Goal: Transaction & Acquisition: Purchase product/service

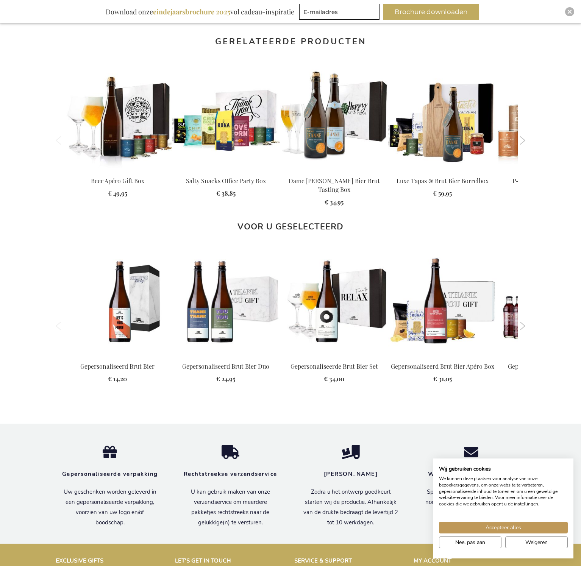
scroll to position [717, 0]
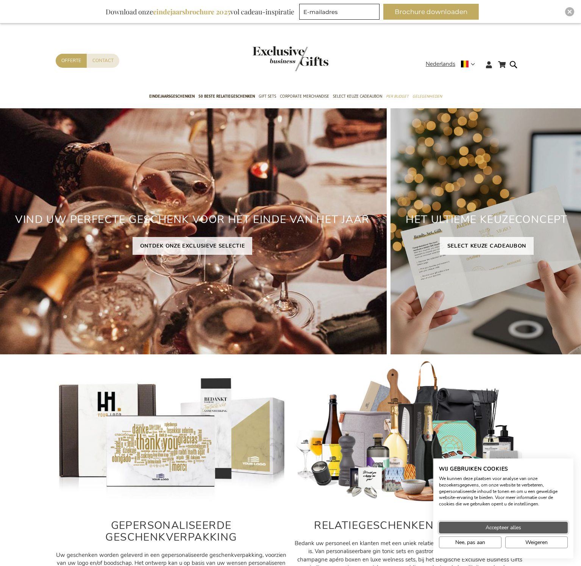
click at [536, 529] on button "Accepteer alles" at bounding box center [503, 528] width 129 height 12
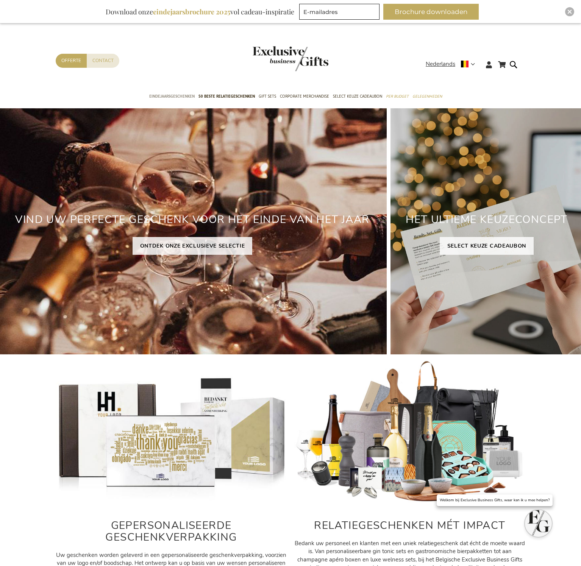
click at [175, 94] on span "Eindejaarsgeschenken" at bounding box center [171, 96] width 45 height 8
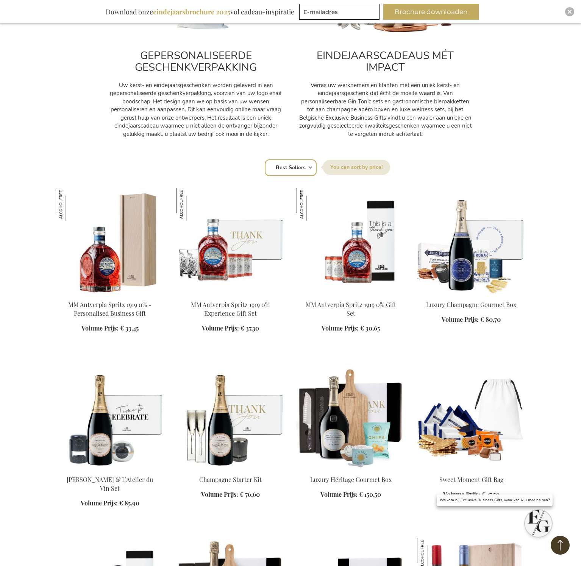
scroll to position [390, 0]
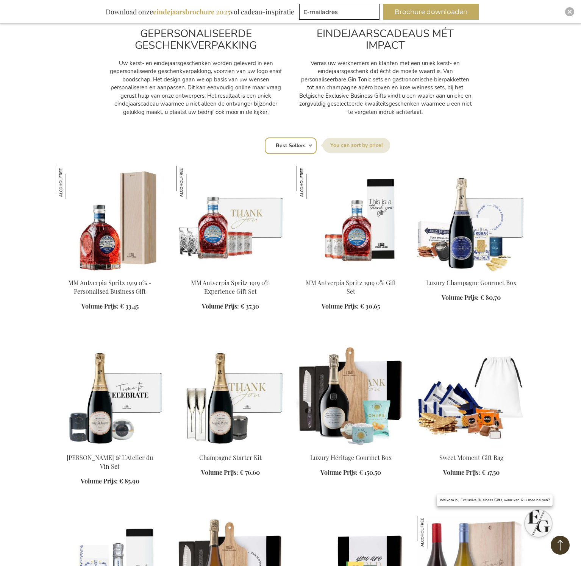
select select "price_asc"
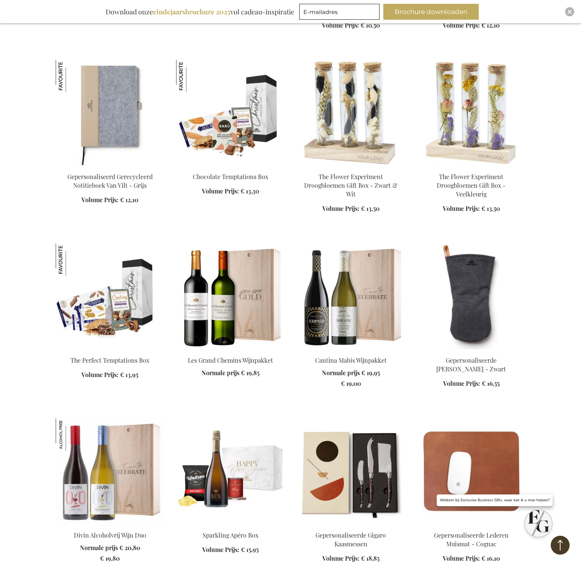
scroll to position [1056, 0]
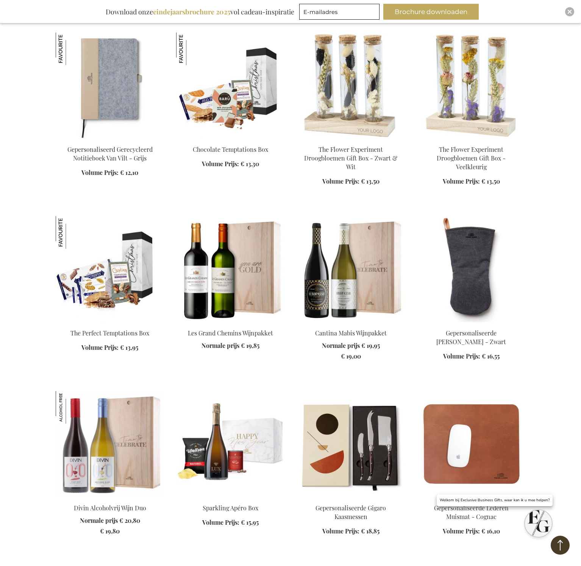
scroll to position [1028, 0]
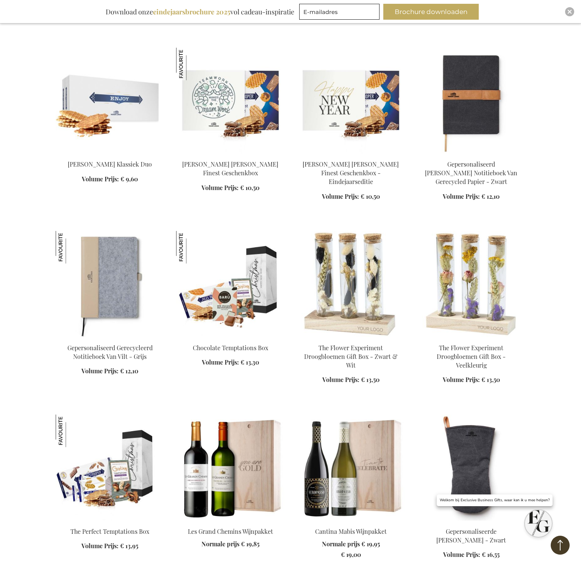
scroll to position [861, 1]
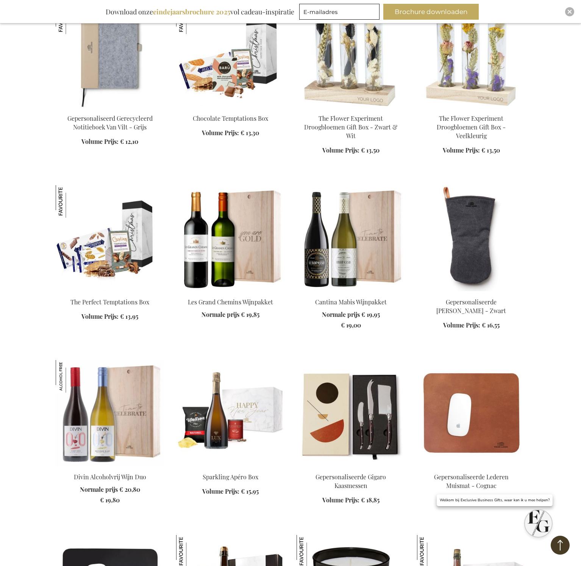
scroll to position [1084, 1]
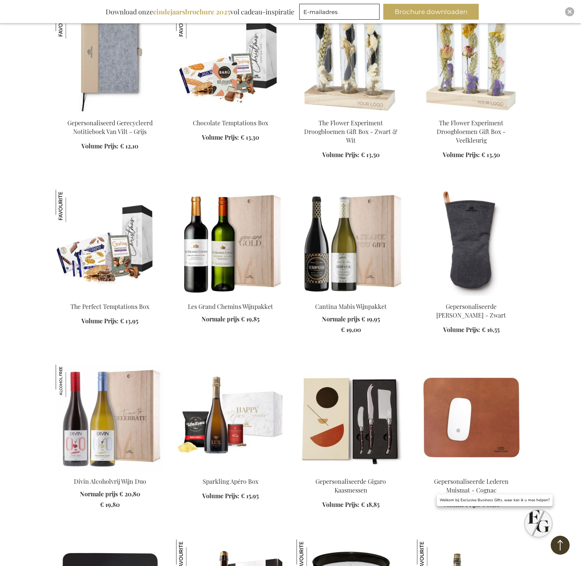
click at [348, 239] on img at bounding box center [351, 243] width 108 height 106
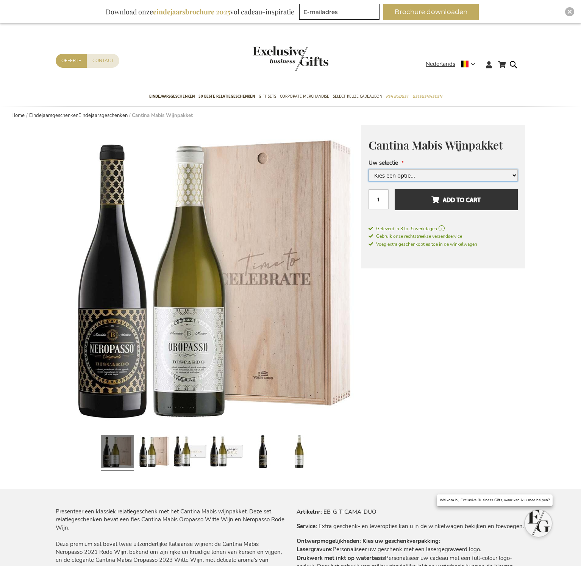
select select "1553"
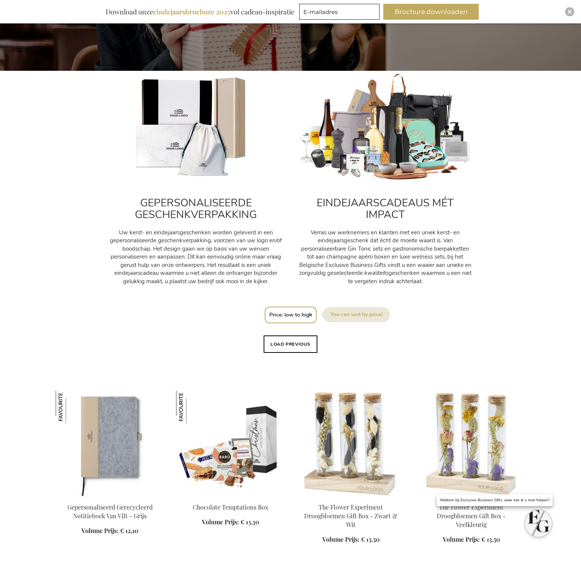
scroll to position [249, 1]
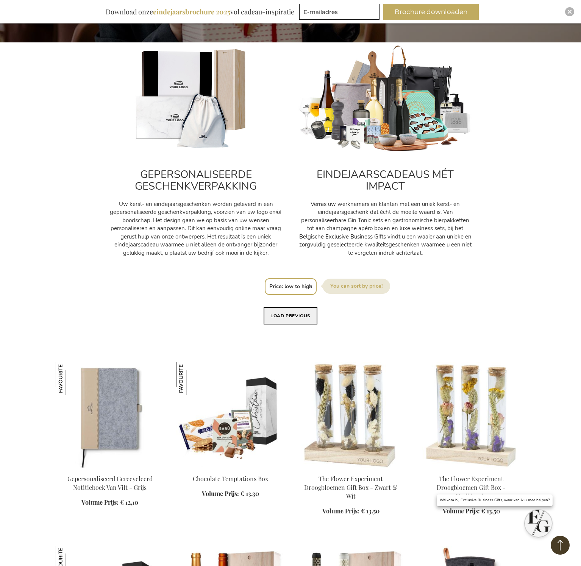
click at [289, 314] on button "Load previous" at bounding box center [291, 315] width 54 height 17
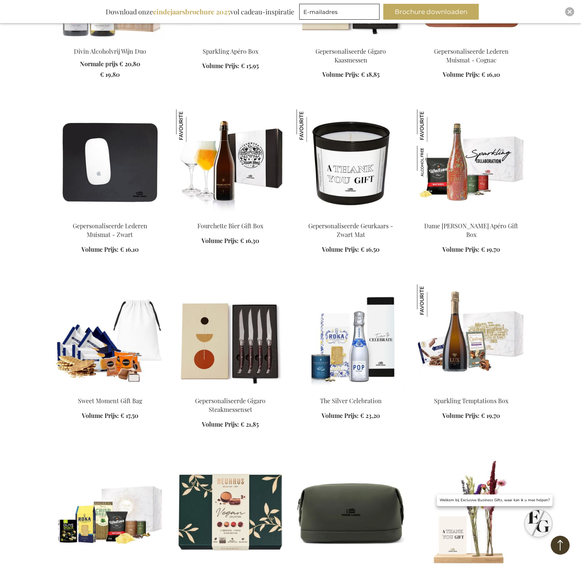
scroll to position [1523, 1]
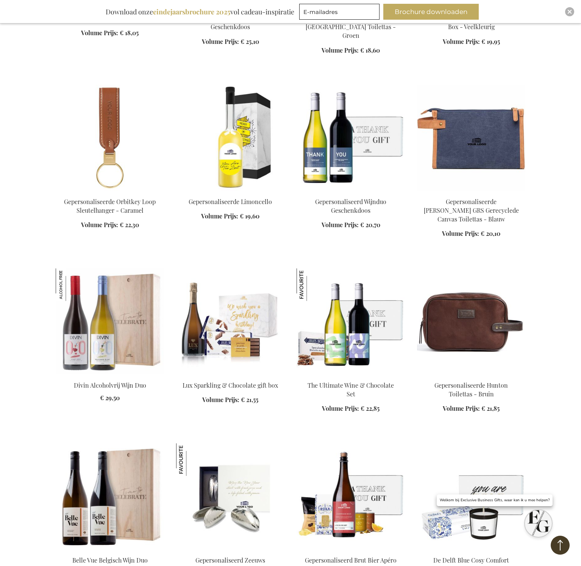
scroll to position [2088, 1]
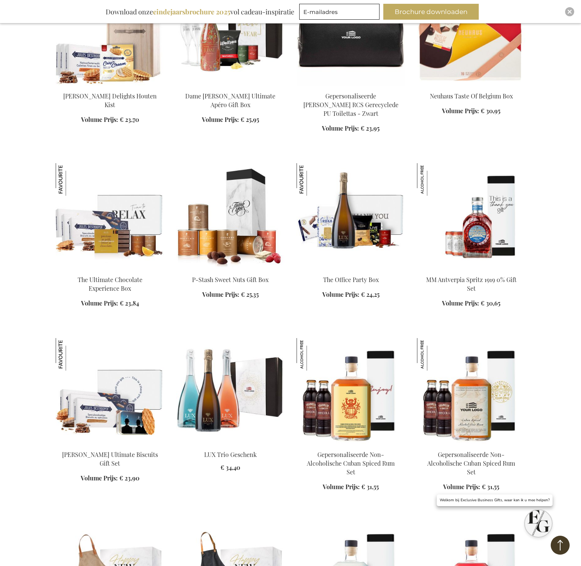
scroll to position [2741, 1]
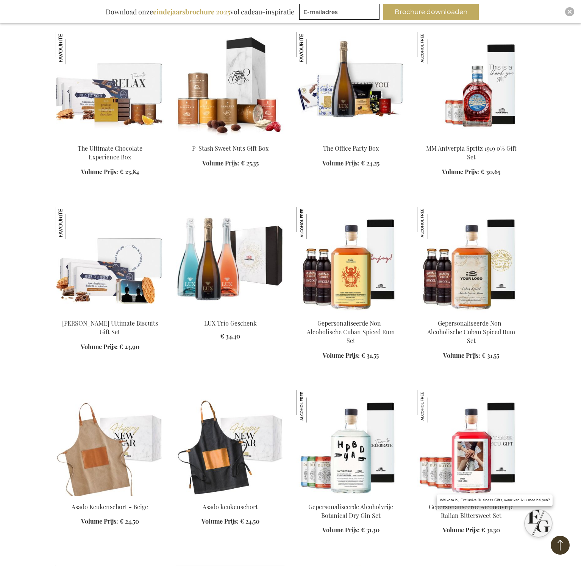
scroll to position [2849, 1]
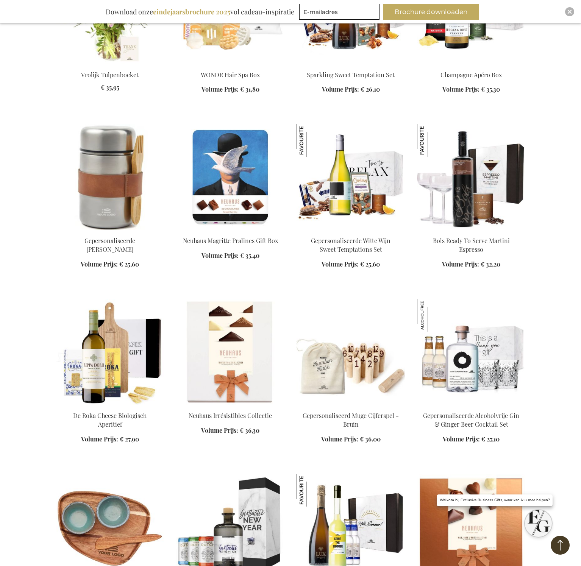
scroll to position [3632, 1]
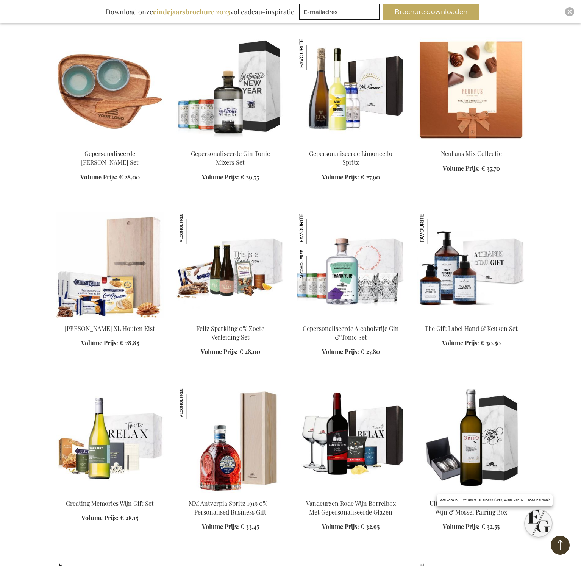
scroll to position [4072, 1]
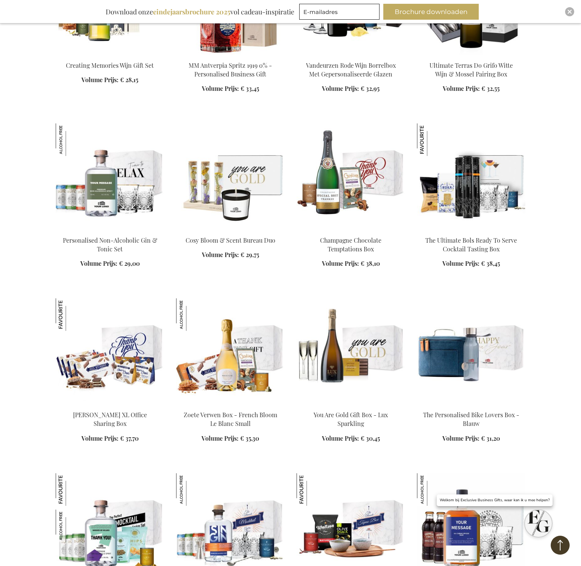
scroll to position [4514, 1]
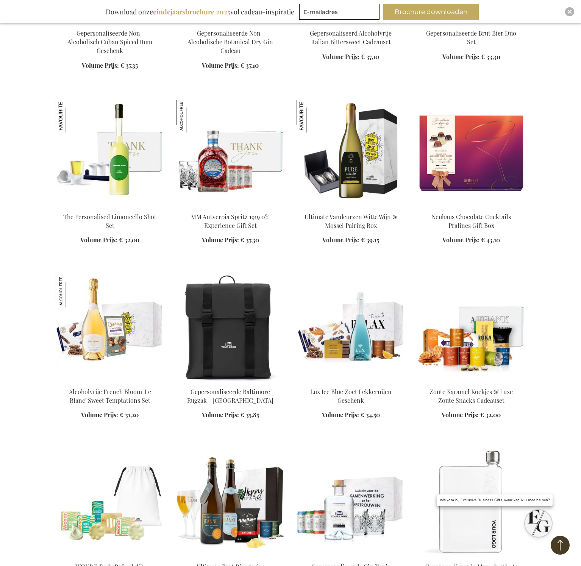
scroll to position [5427, 1]
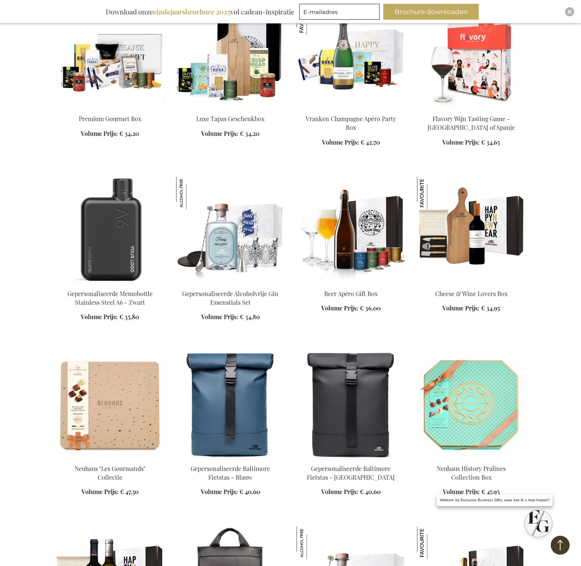
scroll to position [6227, 1]
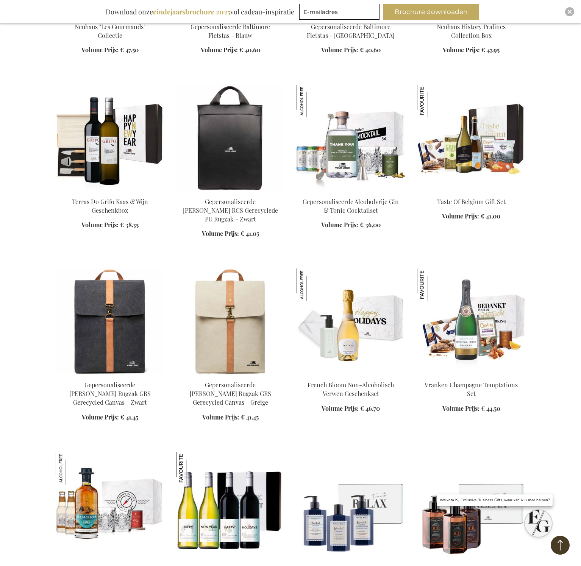
scroll to position [6660, 1]
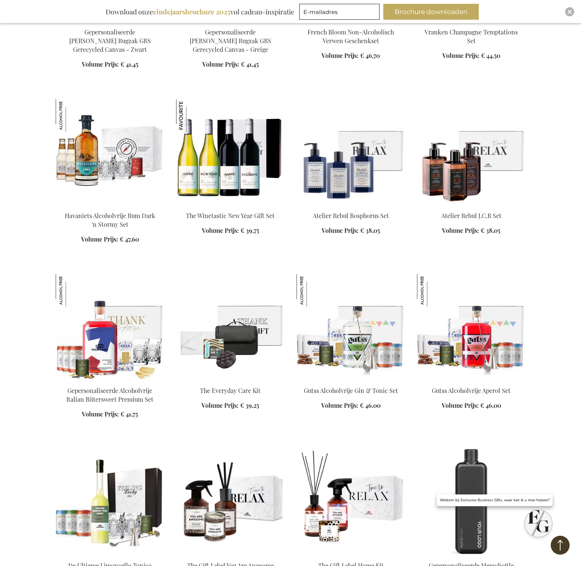
scroll to position [7019, 1]
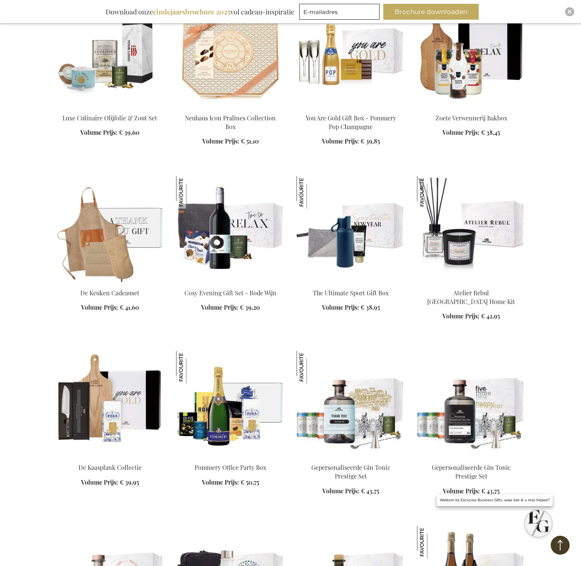
scroll to position [7636, 1]
